Goal: Information Seeking & Learning: Compare options

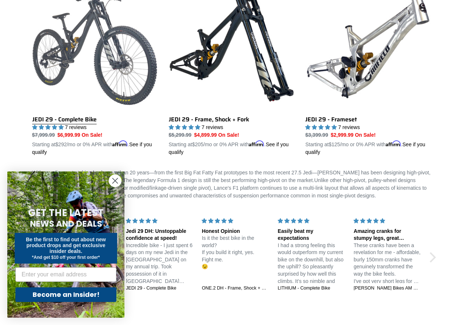
scroll to position [256, 0]
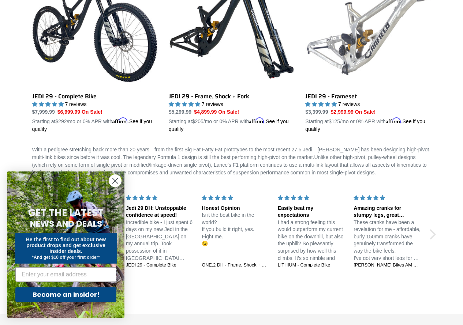
click at [340, 42] on link "JEDI 29 - Frameset" at bounding box center [367, 47] width 125 height 171
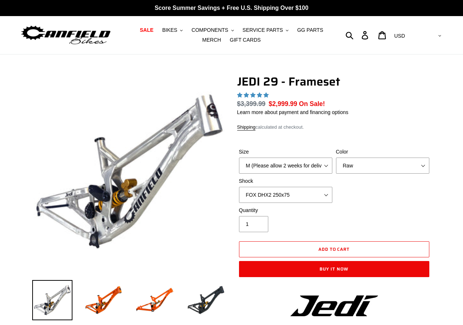
select select "highest-rating"
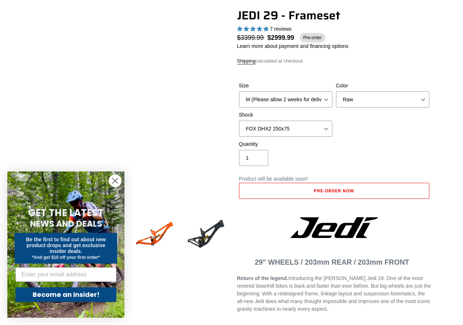
scroll to position [110, 0]
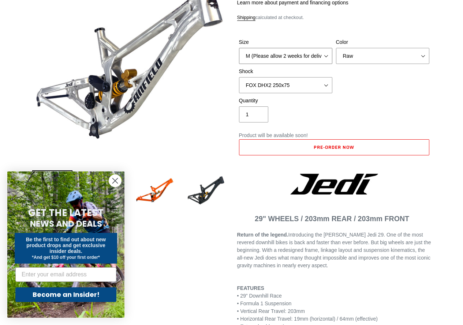
click at [316, 59] on select "M (Please allow 2 weeks for delivery) L (Please allow 2 weeks for delivery) XL" at bounding box center [285, 56] width 93 height 16
click at [239, 48] on select "M (Please allow 2 weeks for delivery) L (Please allow 2 weeks for delivery) XL" at bounding box center [285, 56] width 93 height 16
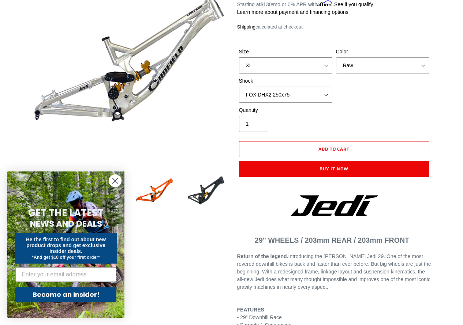
click at [291, 67] on select "M (Please allow 2 weeks for delivery) L (Please allow 2 weeks for delivery) XL" at bounding box center [285, 65] width 93 height 16
select select "L (Please allow 2 weeks for delivery)"
click at [239, 57] on select "M (Please allow 2 weeks for delivery) L (Please allow 2 weeks for delivery) XL" at bounding box center [285, 65] width 93 height 16
click at [353, 63] on select "Orange Raw Stealth Black" at bounding box center [382, 65] width 93 height 16
click at [336, 57] on select "Orange Raw Stealth Black" at bounding box center [382, 65] width 93 height 16
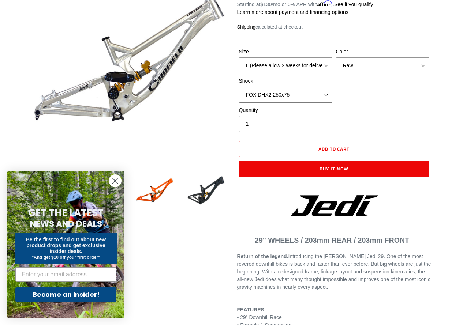
click at [314, 95] on select "No Shock FOX DHX2 250x75 RockShox Vivid Ultimate DH 250x75 EXT e-Storia LOX V3" at bounding box center [285, 95] width 93 height 16
click at [239, 87] on select "No Shock FOX DHX2 250x75 RockShox Vivid Ultimate DH 250x75 EXT e-Storia LOX V3" at bounding box center [285, 95] width 93 height 16
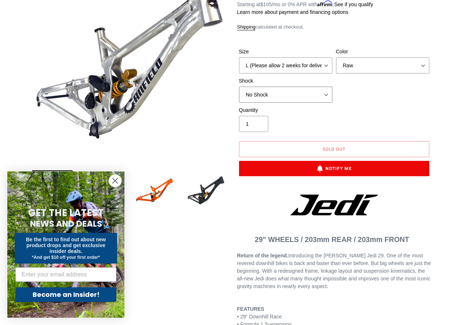
click at [308, 89] on select "No Shock FOX DHX2 250x75 RockShox Vivid Ultimate DH 250x75 EXT e-Storia LOX V3" at bounding box center [285, 95] width 93 height 16
click at [239, 87] on select "No Shock FOX DHX2 250x75 RockShox Vivid Ultimate DH 250x75 EXT e-Storia LOX V3" at bounding box center [285, 95] width 93 height 16
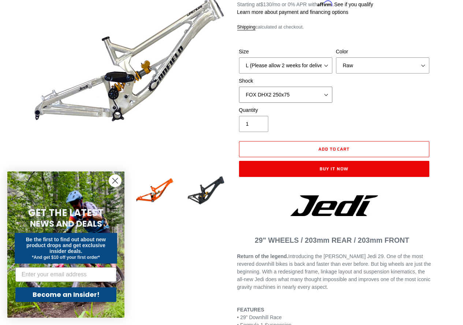
click at [301, 93] on select "No Shock FOX DHX2 250x75 RockShox Vivid Ultimate DH 250x75 EXT e-Storia LOX V3" at bounding box center [285, 95] width 93 height 16
click at [239, 87] on select "No Shock FOX DHX2 250x75 RockShox Vivid Ultimate DH 250x75 EXT e-Storia LOX V3" at bounding box center [285, 95] width 93 height 16
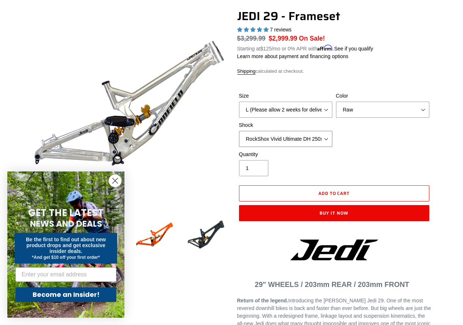
scroll to position [37, 0]
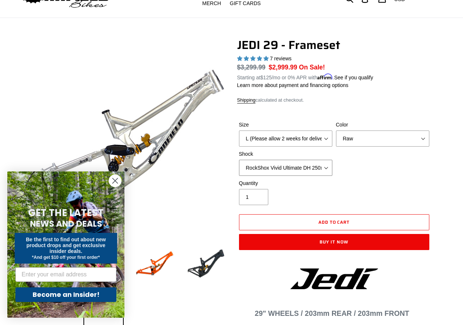
click at [310, 162] on select "No Shock FOX DHX2 250x75 RockShox Vivid Ultimate DH 250x75 EXT e-Storia LOX V3" at bounding box center [285, 168] width 93 height 16
click at [380, 173] on div "Size M (Please allow 2 weeks for delivery) L (Please allow 2 weeks for delivery…" at bounding box center [334, 150] width 194 height 59
click at [278, 165] on select "No Shock FOX DHX2 250x75 RockShox Vivid Ultimate DH 250x75 EXT e-Storia LOX V3" at bounding box center [285, 168] width 93 height 16
click at [239, 160] on select "No Shock FOX DHX2 250x75 RockShox Vivid Ultimate DH 250x75 EXT e-Storia LOX V3" at bounding box center [285, 168] width 93 height 16
click at [294, 166] on select "No Shock FOX DHX2 250x75 RockShox Vivid Ultimate DH 250x75 EXT e-Storia LOX V3" at bounding box center [285, 168] width 93 height 16
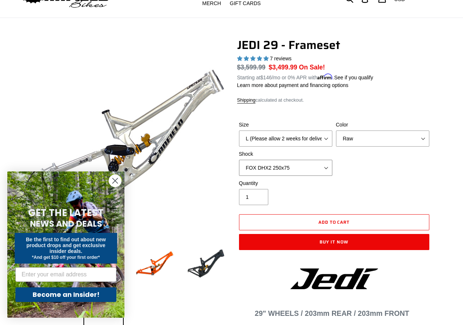
click at [239, 160] on select "No Shock FOX DHX2 250x75 RockShox Vivid Ultimate DH 250x75 EXT e-Storia LOX V3" at bounding box center [285, 168] width 93 height 16
click at [285, 164] on select "No Shock FOX DHX2 250x75 RockShox Vivid Ultimate DH 250x75 EXT e-Storia LOX V3" at bounding box center [285, 168] width 93 height 16
click at [239, 160] on select "No Shock FOX DHX2 250x75 RockShox Vivid Ultimate DH 250x75 EXT e-Storia LOX V3" at bounding box center [285, 168] width 93 height 16
click at [285, 169] on select "No Shock FOX DHX2 250x75 RockShox Vivid Ultimate DH 250x75 EXT e-Storia LOX V3" at bounding box center [285, 168] width 93 height 16
select select "RockShox Vivid Ultimate DH 250x75"
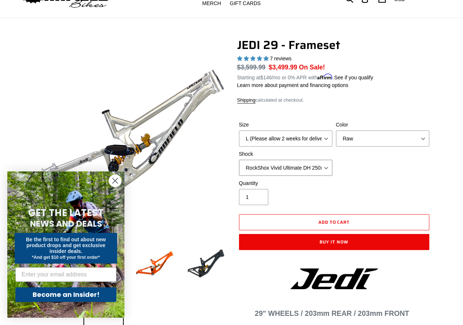
click at [239, 160] on select "No Shock FOX DHX2 250x75 RockShox Vivid Ultimate DH 250x75 EXT e-Storia LOX V3" at bounding box center [285, 168] width 93 height 16
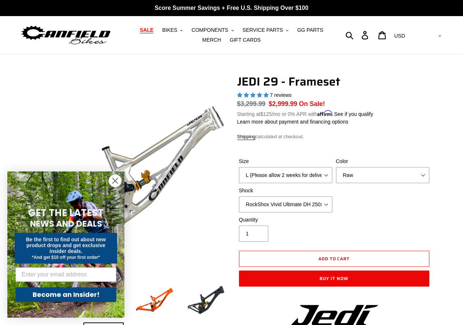
click at [140, 31] on span "SALE" at bounding box center [147, 30] width 14 height 6
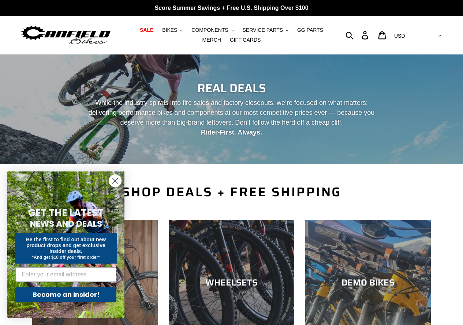
click at [116, 178] on circle "Close dialog" at bounding box center [115, 181] width 12 height 12
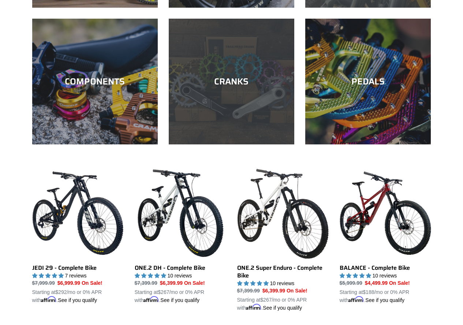
scroll to position [402, 0]
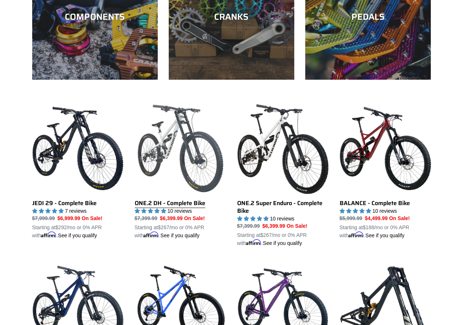
click at [192, 136] on link "ONE.2 DH - Complete Bike" at bounding box center [180, 171] width 91 height 137
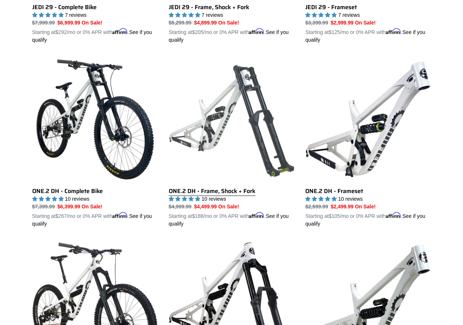
scroll to position [366, 0]
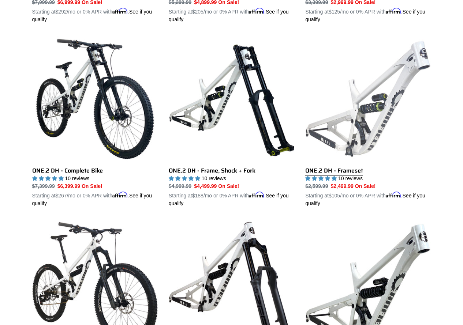
click at [368, 79] on link "ONE.2 DH - Frameset" at bounding box center [367, 121] width 125 height 171
click at [380, 100] on link "ONE.2 DH - Frameset" at bounding box center [367, 121] width 125 height 171
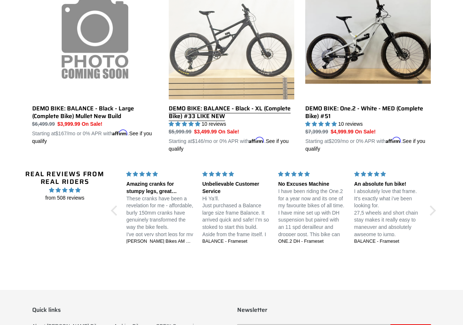
scroll to position [512, 0]
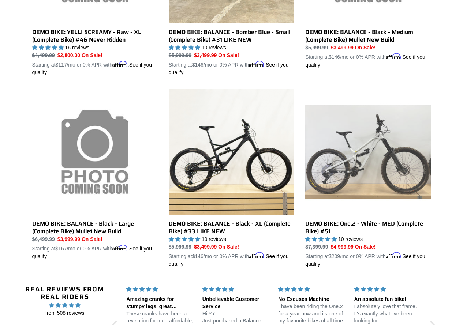
click at [341, 154] on link "DEMO BIKE: One.2 - White - MED (Complete Bike) #51" at bounding box center [367, 178] width 125 height 179
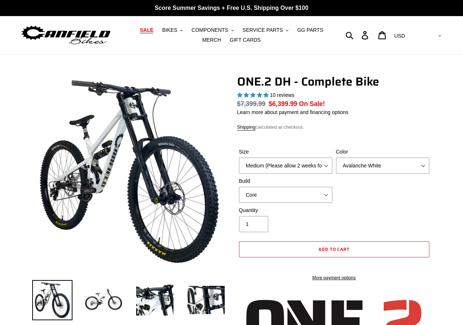
select select "highest-rating"
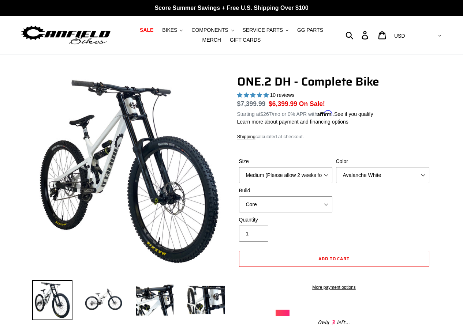
click at [316, 172] on select "Medium (Please allow 2 weeks for delivery) Large (Sold Out)" at bounding box center [285, 175] width 93 height 16
select select "Large (Sold Out)"
click at [239, 167] on select "Medium (Please allow 2 weeks for delivery) Large (Sold Out)" at bounding box center [285, 175] width 93 height 16
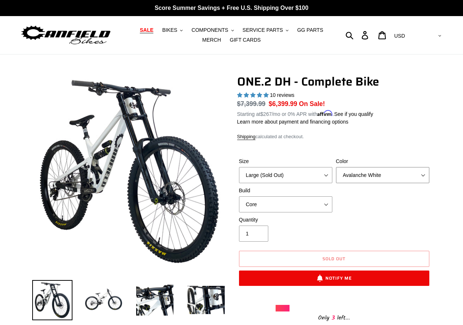
click at [369, 175] on select "Avalanche White Bentonite Grey" at bounding box center [382, 175] width 93 height 16
select select "Bentonite Grey"
click at [336, 167] on select "Avalanche White Bentonite Grey" at bounding box center [382, 175] width 93 height 16
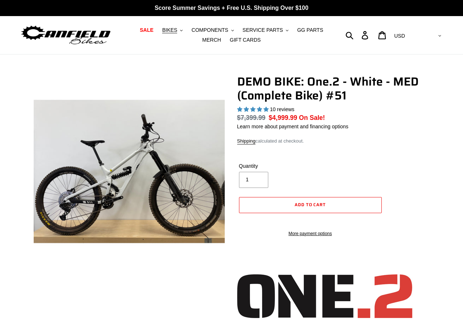
select select "highest-rating"
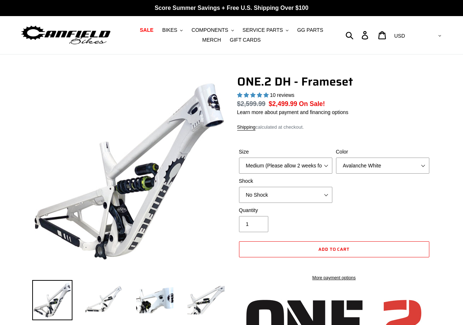
select select "highest-rating"
